Goal: Information Seeking & Learning: Learn about a topic

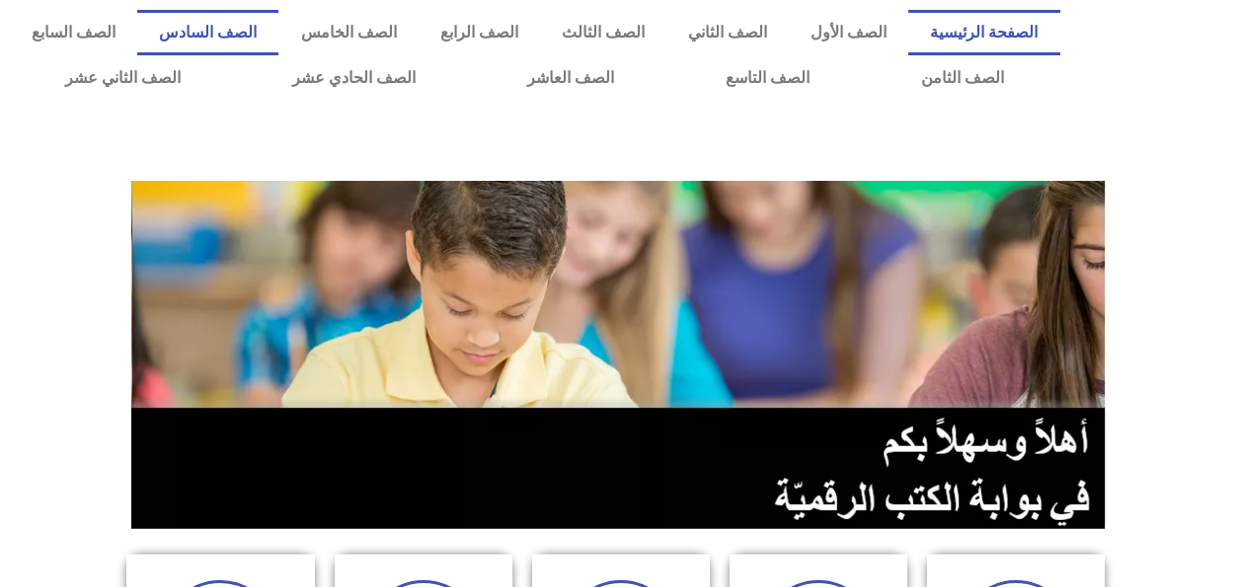
click at [279, 38] on link "الصف السادس" at bounding box center [207, 32] width 141 height 45
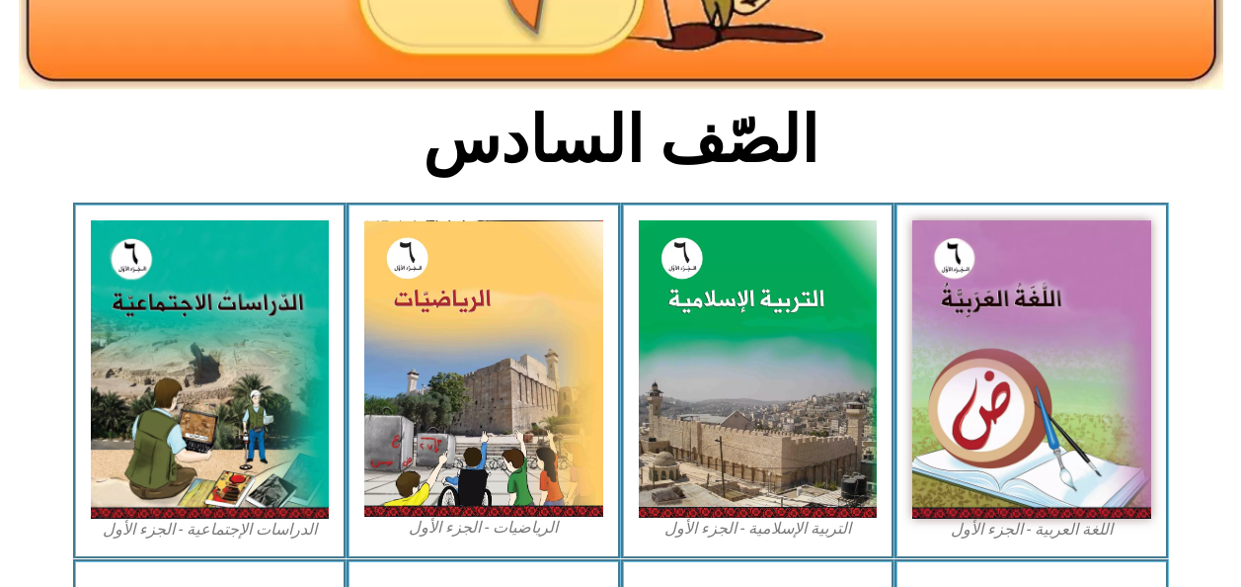
scroll to position [417, 0]
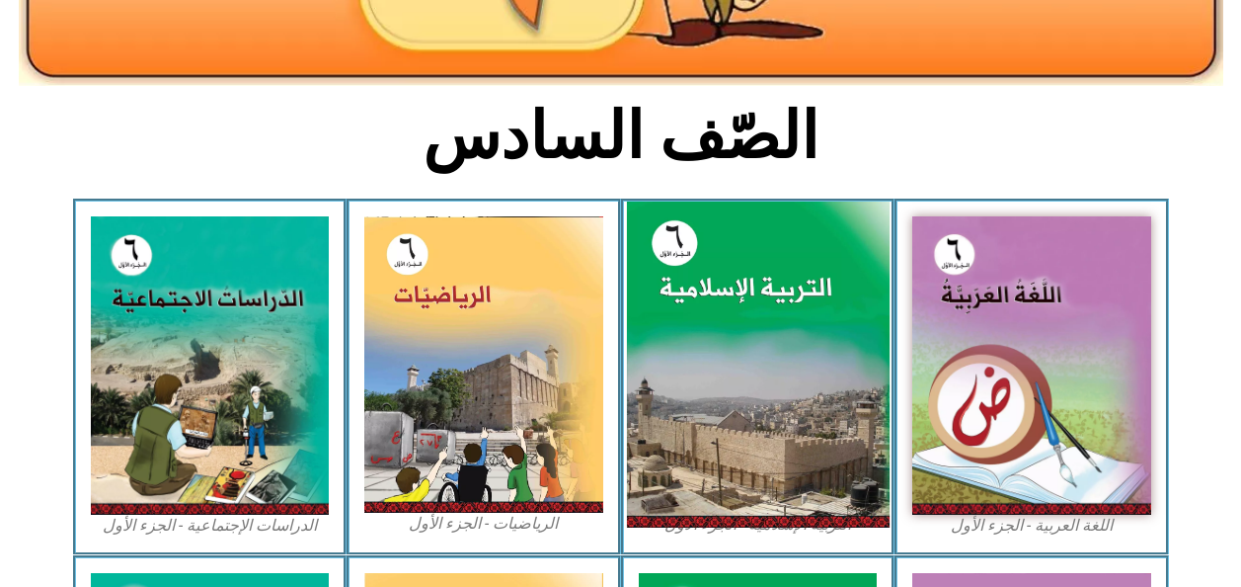
click at [704, 431] on img at bounding box center [757, 364] width 263 height 327
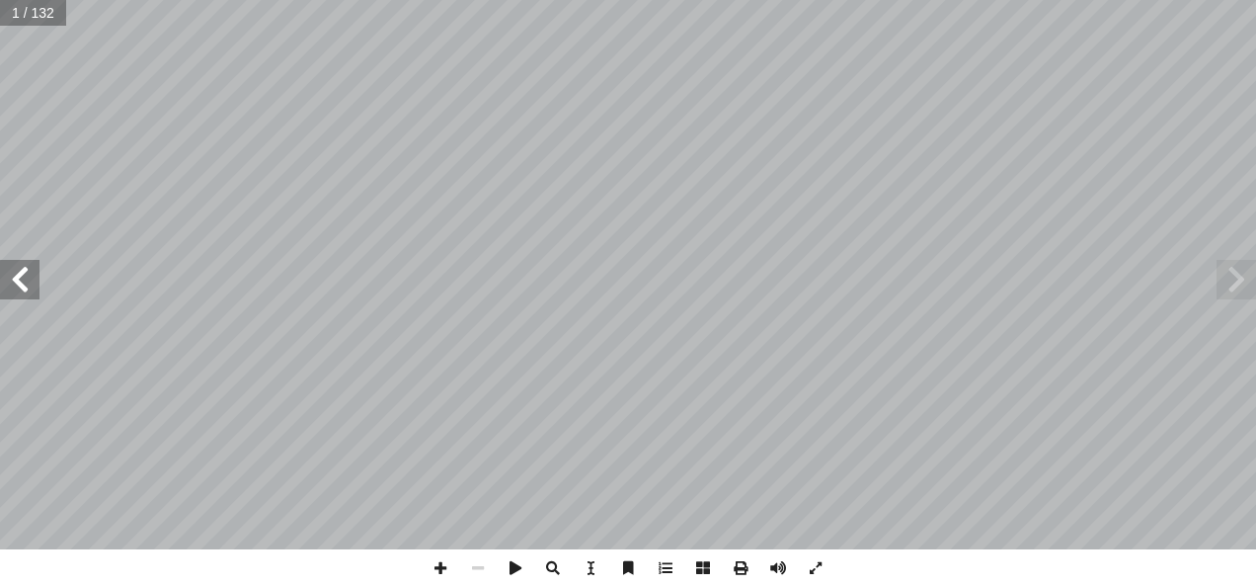
click at [21, 285] on span at bounding box center [20, 280] width 40 height 40
click at [15, 283] on span at bounding box center [20, 280] width 40 height 40
click at [20, 288] on span at bounding box center [20, 280] width 40 height 40
click at [12, 290] on span at bounding box center [20, 280] width 40 height 40
click at [16, 288] on span at bounding box center [20, 280] width 40 height 40
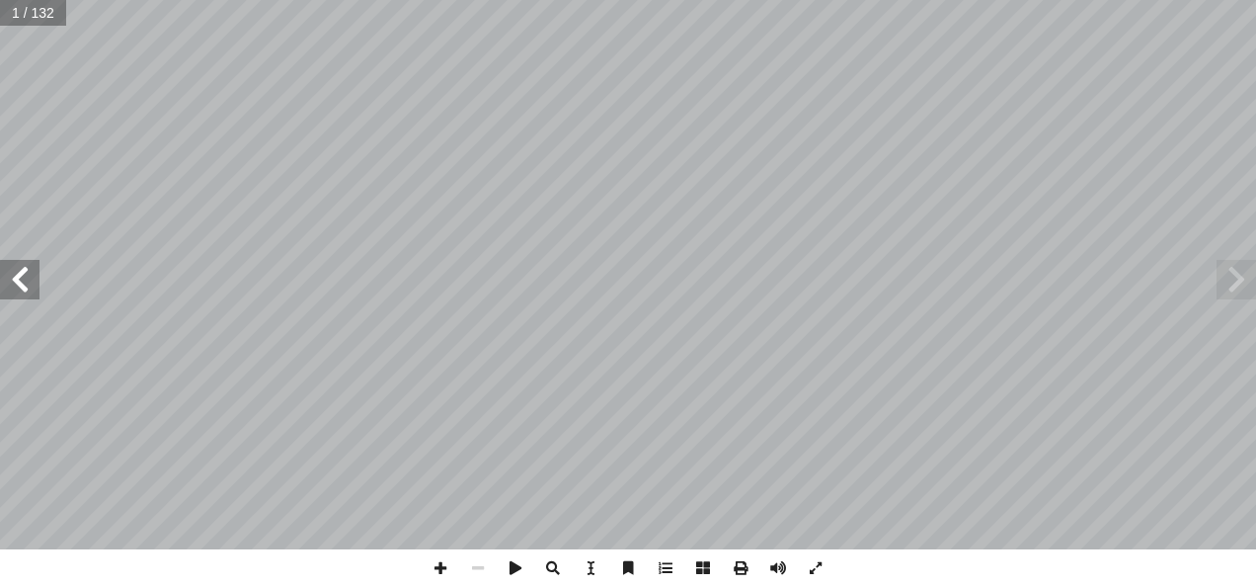
click at [14, 287] on span at bounding box center [20, 280] width 40 height 40
click at [7, 297] on span at bounding box center [20, 280] width 40 height 40
click at [9, 294] on span at bounding box center [20, 280] width 40 height 40
click at [36, 280] on span at bounding box center [20, 280] width 40 height 40
click at [34, 278] on span at bounding box center [20, 280] width 40 height 40
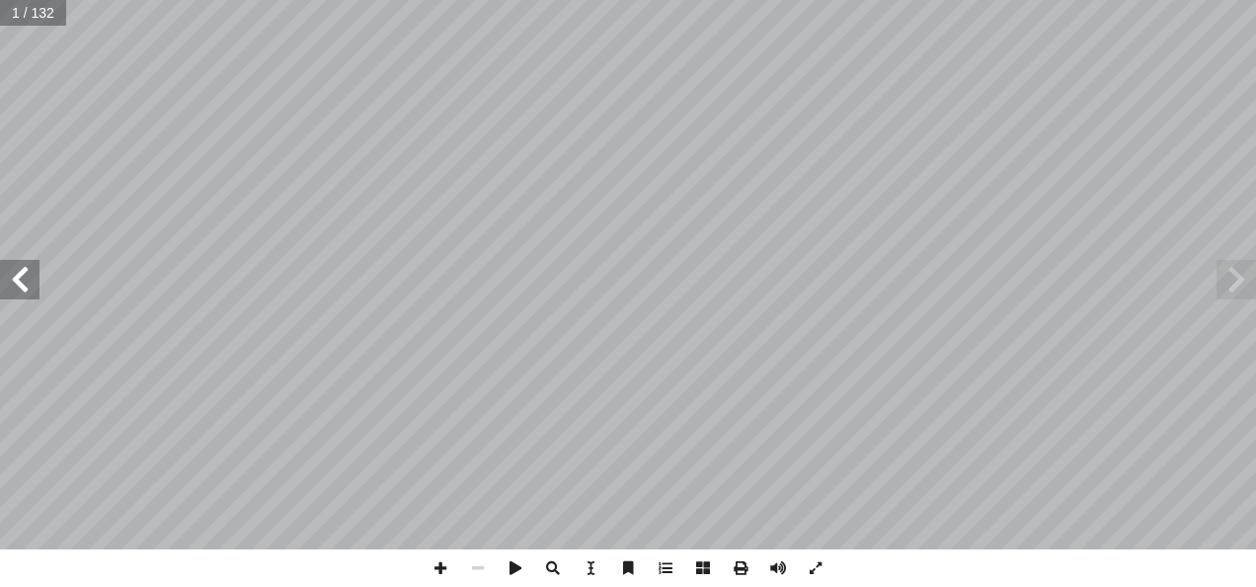
click at [32, 277] on span at bounding box center [20, 280] width 40 height 40
click at [26, 284] on span at bounding box center [20, 280] width 40 height 40
click at [28, 283] on span at bounding box center [20, 280] width 40 height 40
click at [19, 287] on span at bounding box center [20, 280] width 40 height 40
click at [17, 289] on span at bounding box center [20, 280] width 40 height 40
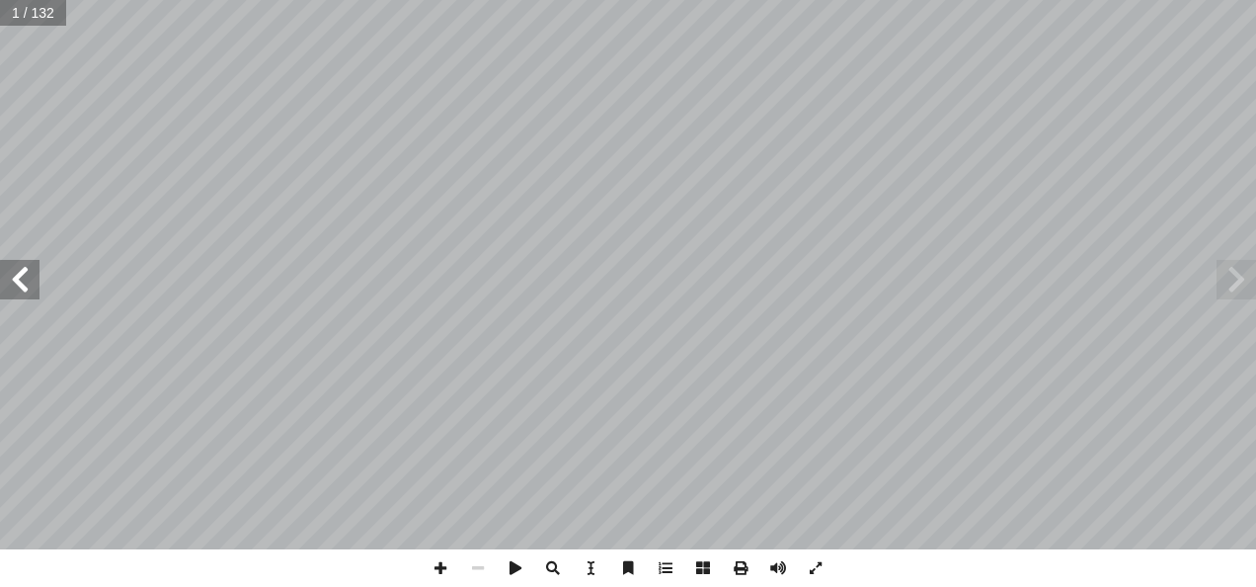
click at [18, 286] on span at bounding box center [20, 280] width 40 height 40
click at [15, 291] on span at bounding box center [20, 280] width 40 height 40
click at [17, 293] on span at bounding box center [20, 280] width 40 height 40
click at [14, 296] on span at bounding box center [20, 280] width 40 height 40
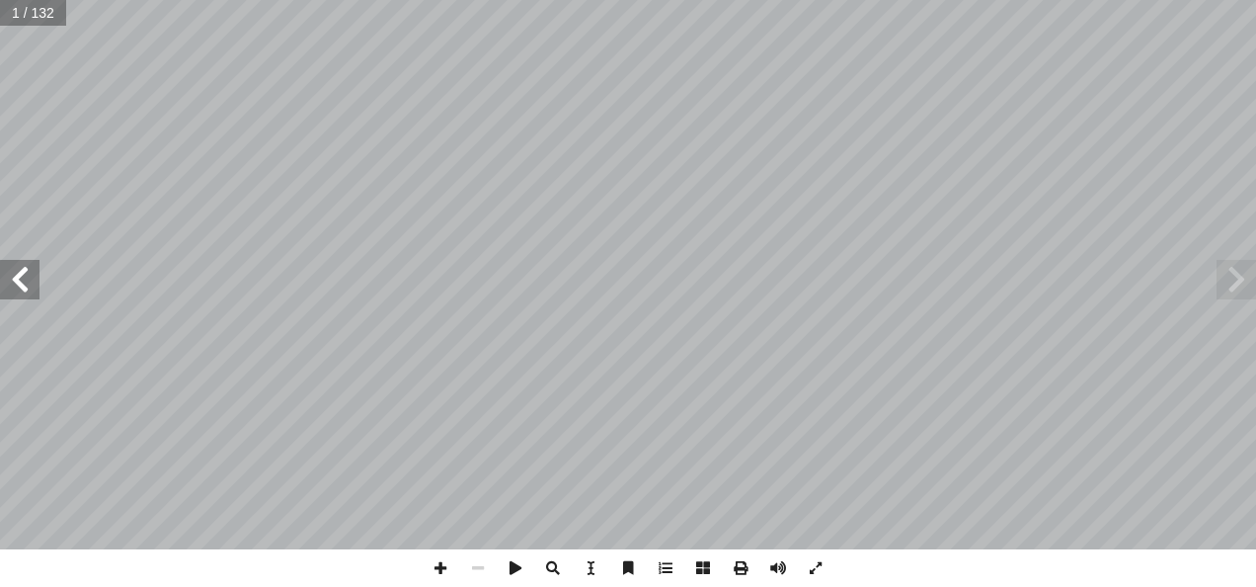
click at [14, 296] on span at bounding box center [20, 280] width 40 height 40
click at [21, 285] on span at bounding box center [20, 280] width 40 height 40
click at [21, 290] on span at bounding box center [20, 280] width 40 height 40
click at [5, 285] on span at bounding box center [20, 280] width 40 height 40
click at [14, 283] on span at bounding box center [20, 280] width 40 height 40
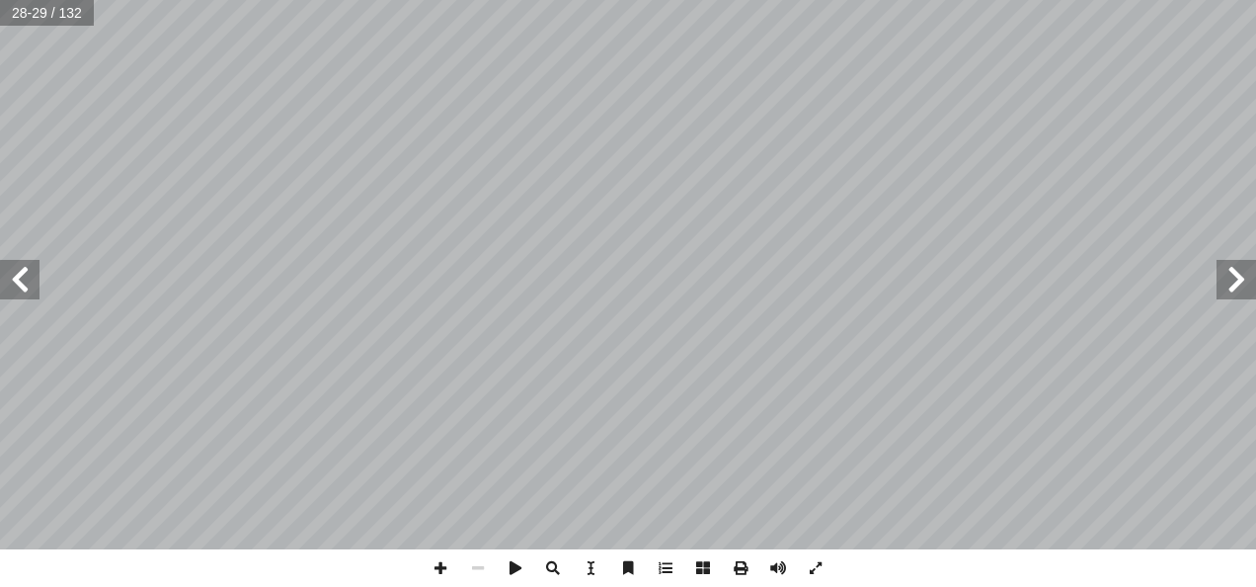
click at [14, 282] on span at bounding box center [20, 280] width 40 height 40
click at [13, 284] on span at bounding box center [20, 280] width 40 height 40
click at [15, 287] on span at bounding box center [20, 280] width 40 height 40
click at [15, 286] on span at bounding box center [20, 280] width 40 height 40
click at [13, 286] on span at bounding box center [20, 280] width 40 height 40
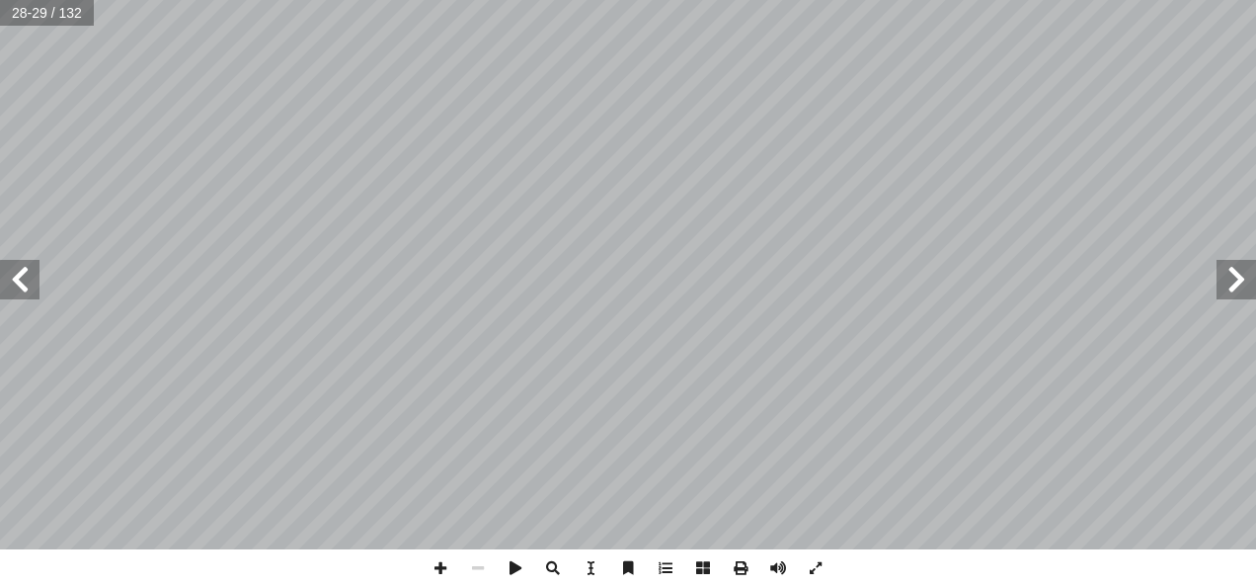
click at [11, 284] on span at bounding box center [20, 280] width 40 height 40
click at [8, 290] on span at bounding box center [20, 280] width 40 height 40
click at [9, 284] on span at bounding box center [20, 280] width 40 height 40
click at [10, 285] on span at bounding box center [20, 280] width 40 height 40
click at [11, 284] on span at bounding box center [20, 280] width 40 height 40
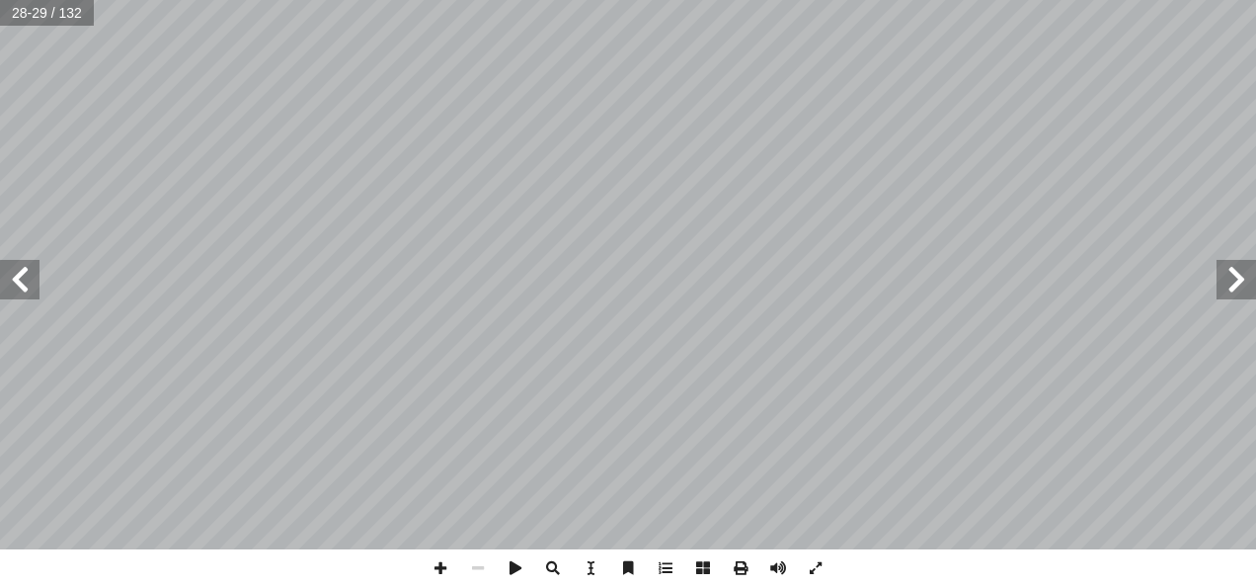
click at [15, 287] on span at bounding box center [20, 280] width 40 height 40
click at [14, 286] on span at bounding box center [20, 280] width 40 height 40
click at [16, 290] on span at bounding box center [20, 280] width 40 height 40
click at [19, 293] on span at bounding box center [20, 280] width 40 height 40
click at [17, 294] on span at bounding box center [20, 280] width 40 height 40
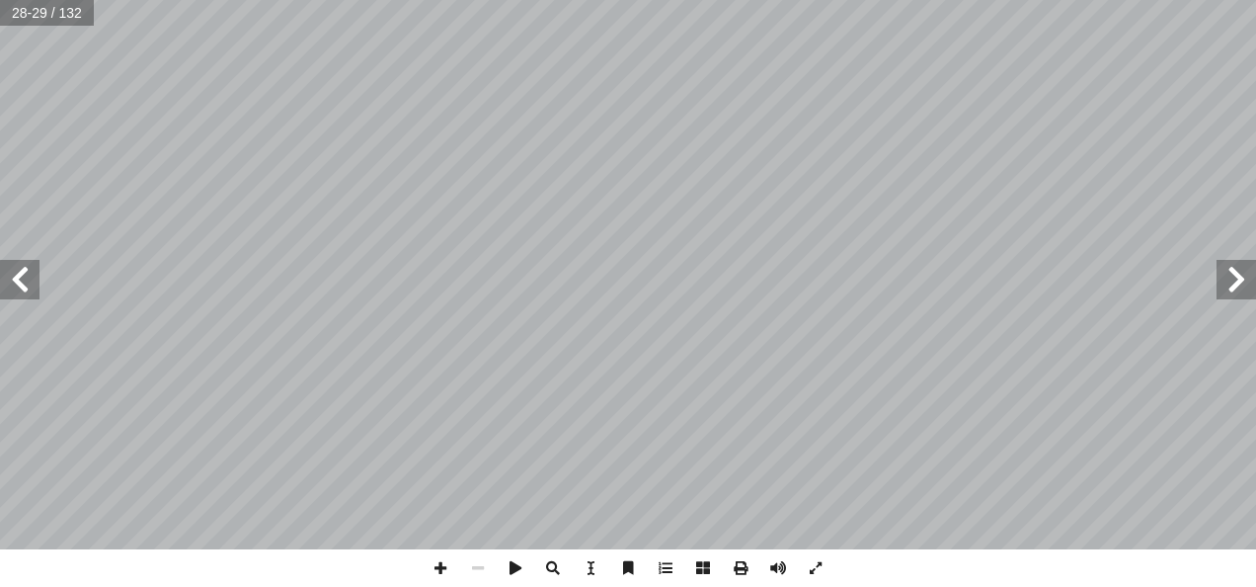
click at [22, 280] on span at bounding box center [20, 280] width 40 height 40
click at [26, 280] on span at bounding box center [20, 280] width 40 height 40
click at [28, 280] on span at bounding box center [20, 280] width 40 height 40
click at [1229, 277] on span at bounding box center [1237, 280] width 40 height 40
click at [1223, 281] on span at bounding box center [1237, 280] width 40 height 40
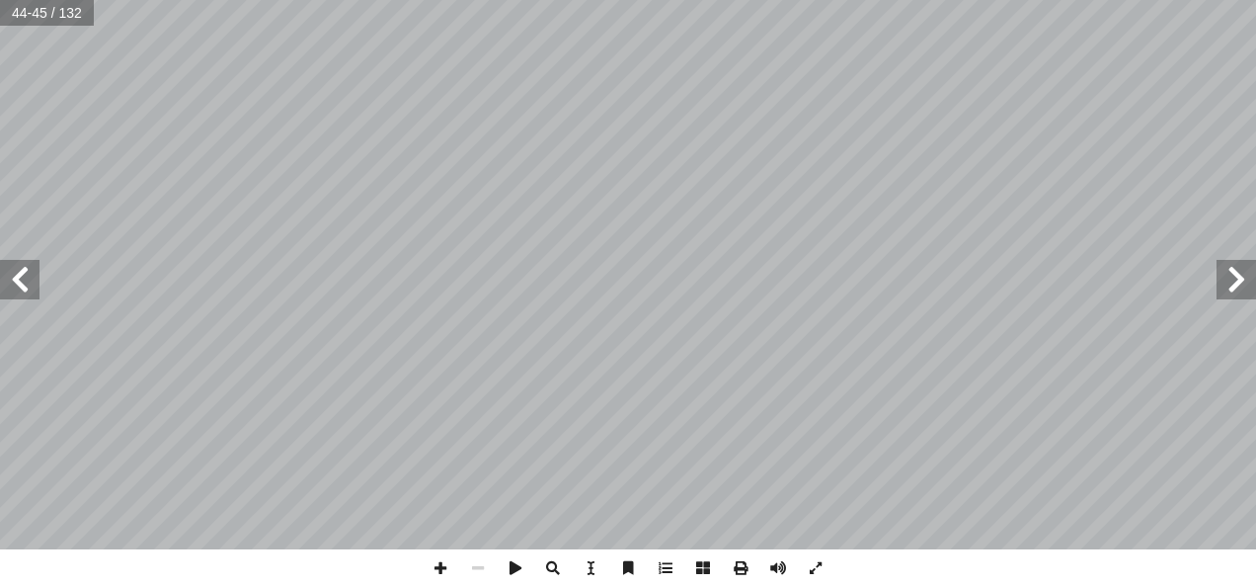
click at [18, 272] on span at bounding box center [20, 280] width 40 height 40
click at [27, 281] on span at bounding box center [20, 280] width 40 height 40
